Goal: Task Accomplishment & Management: Complete application form

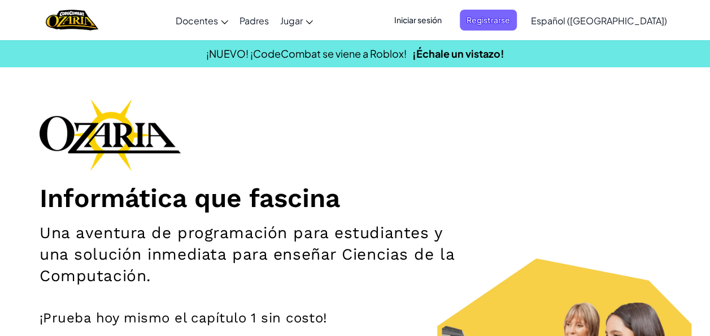
click at [445, 20] on span "Iniciar sesión" at bounding box center [418, 20] width 61 height 21
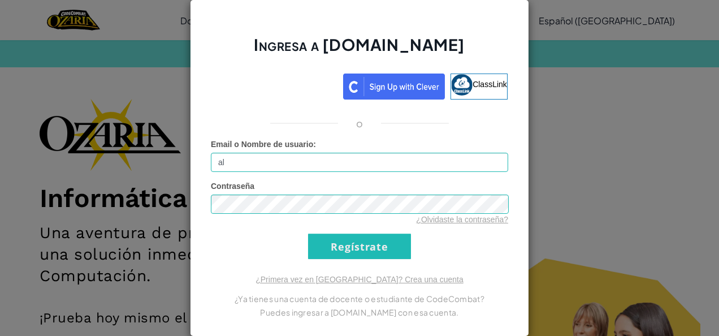
type input "a"
click at [360, 158] on input "al07127104" at bounding box center [359, 162] width 297 height 19
click at [278, 163] on input "al07127104@" at bounding box center [359, 162] width 297 height 19
type input "[EMAIL_ADDRESS][DOMAIN_NAME]"
click at [308, 233] on input "Regístrate" at bounding box center [359, 245] width 103 height 25
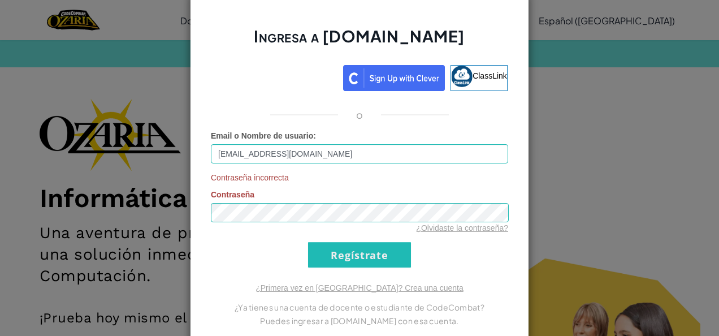
click at [281, 232] on div "¿Olvidaste la contraseña?" at bounding box center [359, 227] width 297 height 11
click at [333, 246] on input "Regístrate" at bounding box center [359, 254] width 103 height 25
